Goal: Navigation & Orientation: Find specific page/section

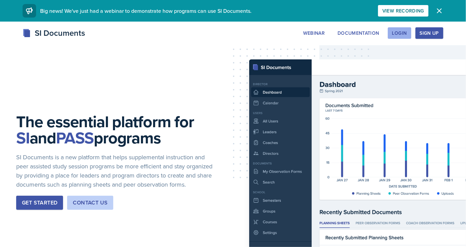
click at [406, 35] on div "Login" at bounding box center [399, 32] width 15 height 5
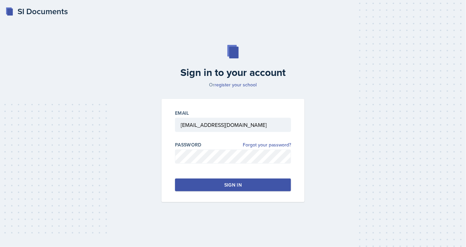
click at [220, 187] on button "Sign in" at bounding box center [233, 184] width 116 height 13
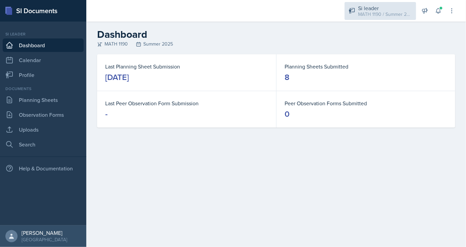
click at [371, 17] on div "MATH 1190 / Summer 2025" at bounding box center [385, 14] width 54 height 7
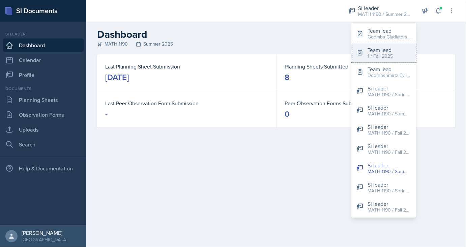
click at [379, 60] on button "Team lead 1 / Fall 2025" at bounding box center [384, 52] width 65 height 19
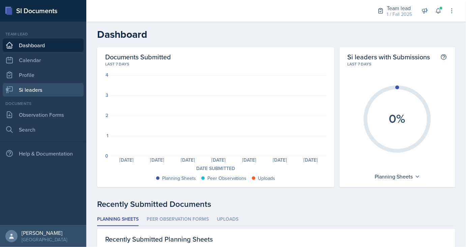
click at [43, 91] on link "Si leaders" at bounding box center [43, 89] width 81 height 13
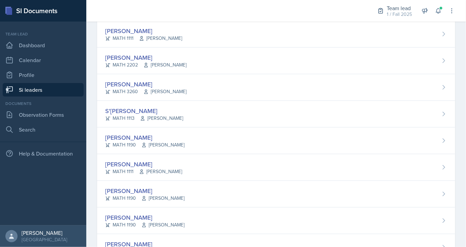
scroll to position [271, 0]
